Goal: Task Accomplishment & Management: Use online tool/utility

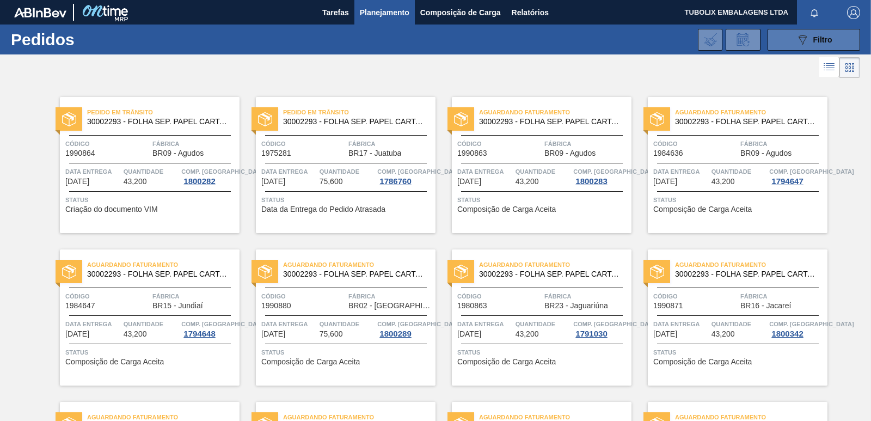
click at [795, 47] on button "089F7B8B-B2A5-4AFE-B5C0-19BA573D28AC Filtro" at bounding box center [814, 40] width 93 height 22
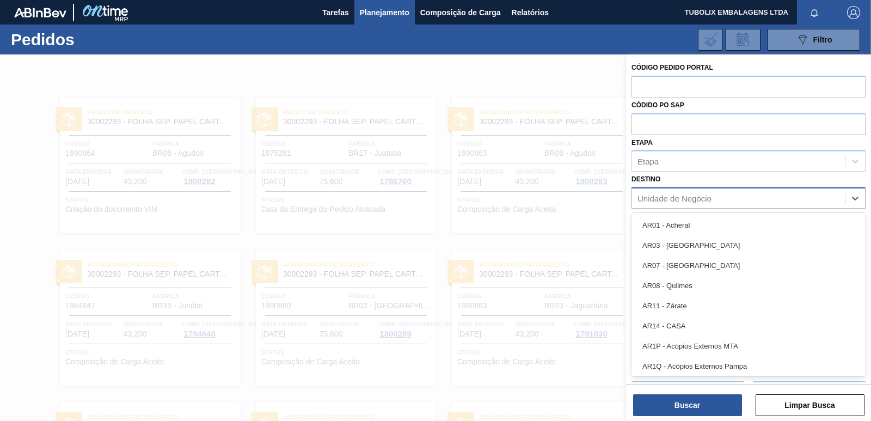
click at [693, 193] on div "Unidade de Negócio" at bounding box center [738, 199] width 213 height 16
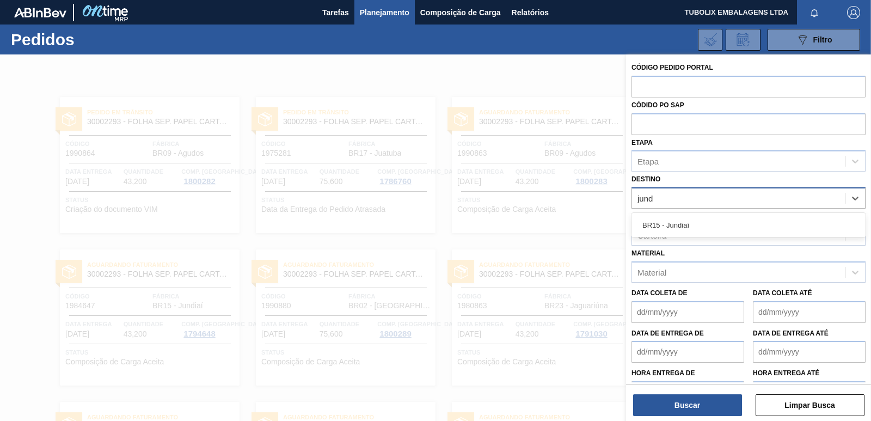
type input "jundi"
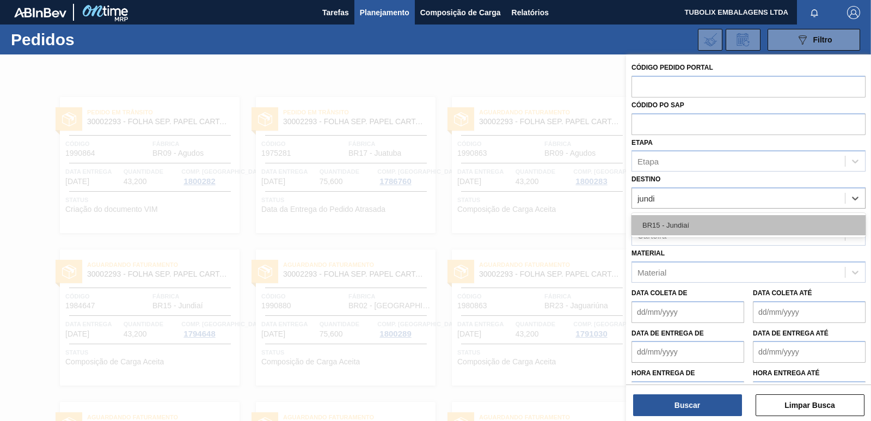
click at [680, 221] on div "BR15 - Jundiaí" at bounding box center [749, 225] width 234 height 20
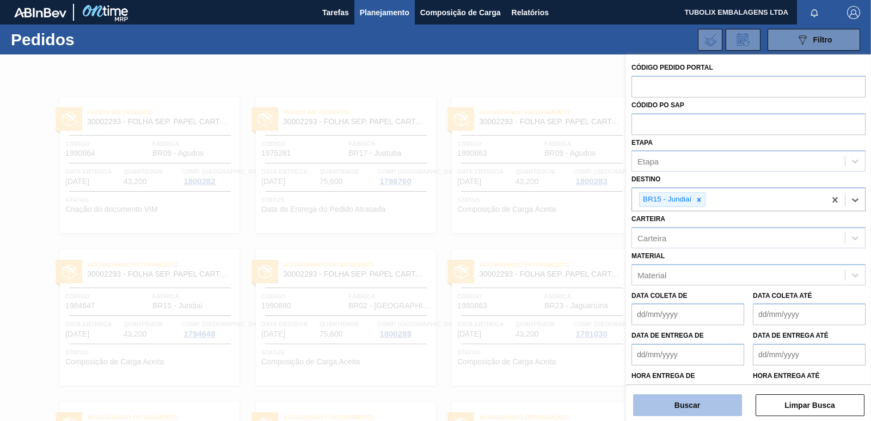
click at [690, 410] on button "Buscar" at bounding box center [687, 405] width 109 height 22
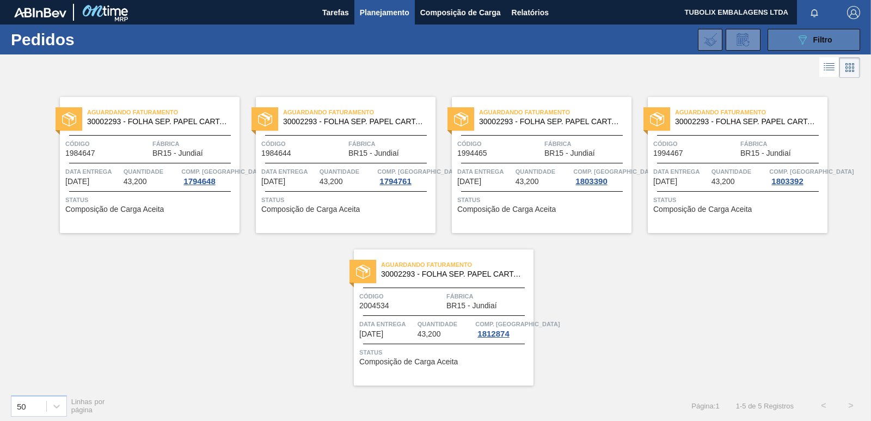
click at [808, 43] on div "089F7B8B-B2A5-4AFE-B5C0-19BA573D28AC Filtro" at bounding box center [814, 39] width 36 height 13
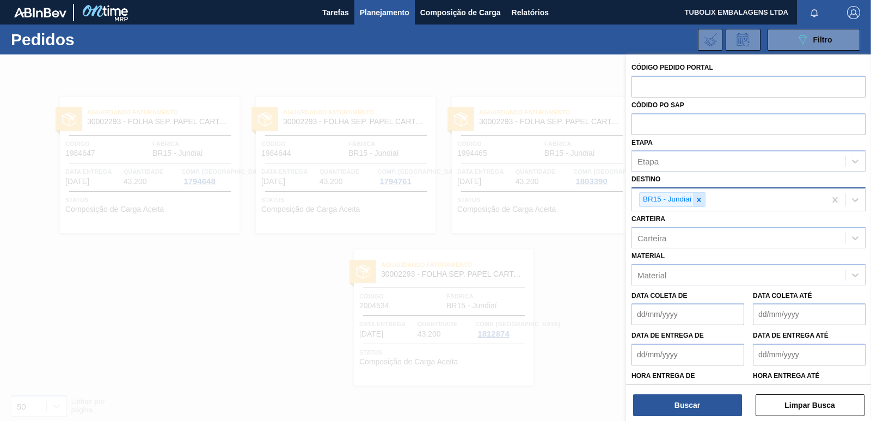
click at [702, 198] on icon at bounding box center [700, 200] width 8 height 8
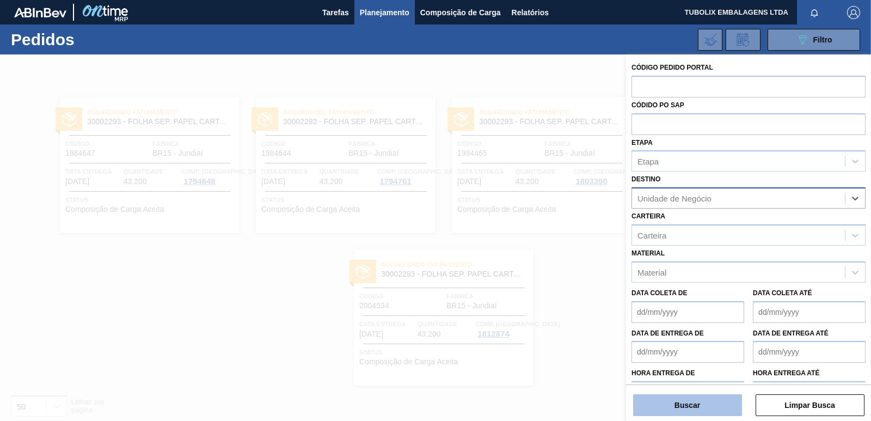
click at [708, 400] on button "Buscar" at bounding box center [687, 405] width 109 height 22
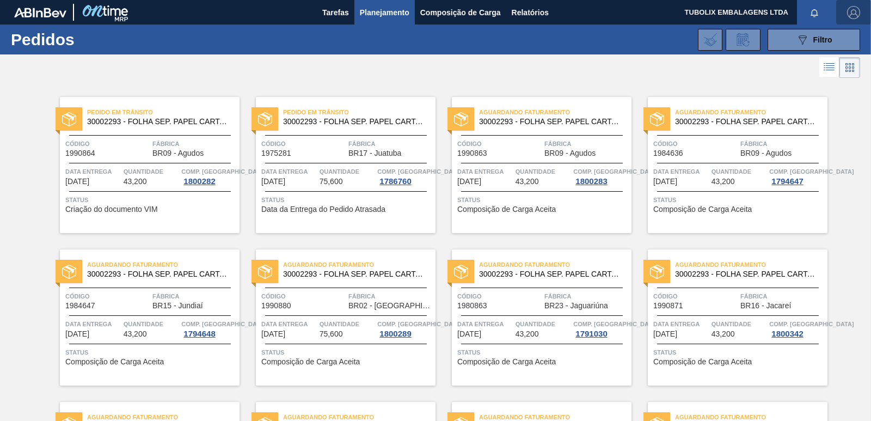
click at [859, 8] on span "button" at bounding box center [854, 12] width 26 height 13
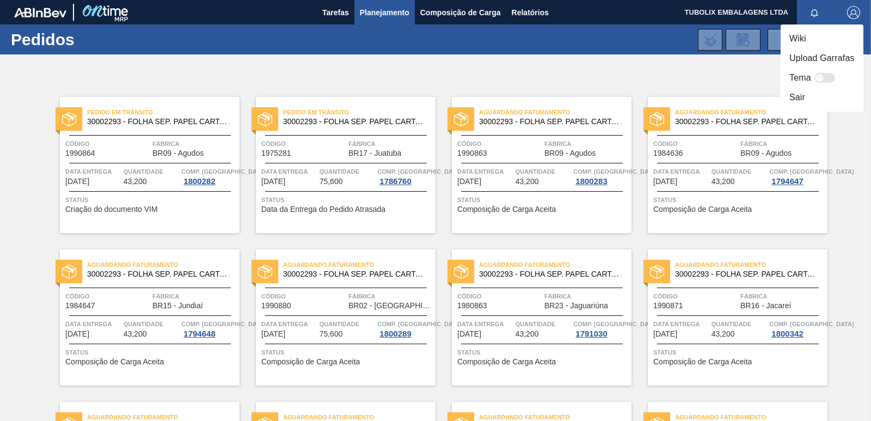
click at [795, 98] on li "Sair" at bounding box center [822, 98] width 83 height 20
